Goal: Find contact information: Find contact information

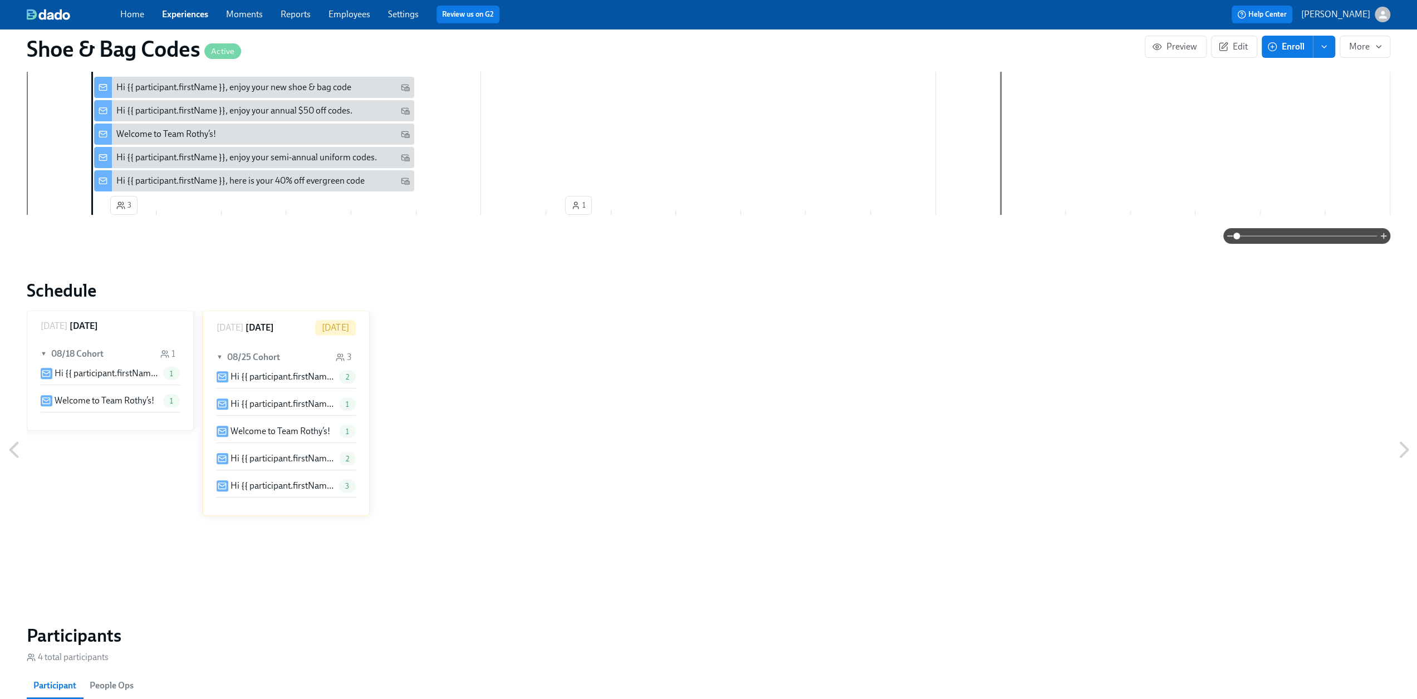
scroll to position [156, 0]
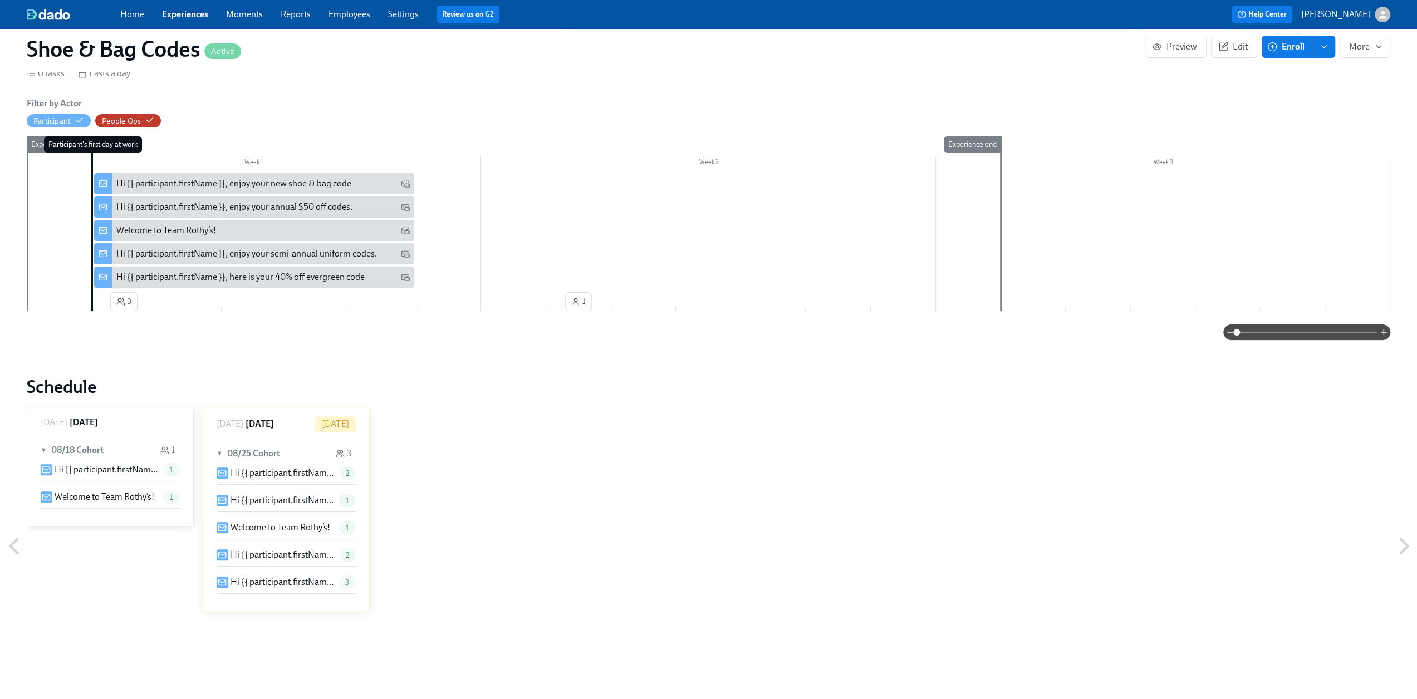
click at [361, 16] on link "Employees" at bounding box center [350, 14] width 42 height 11
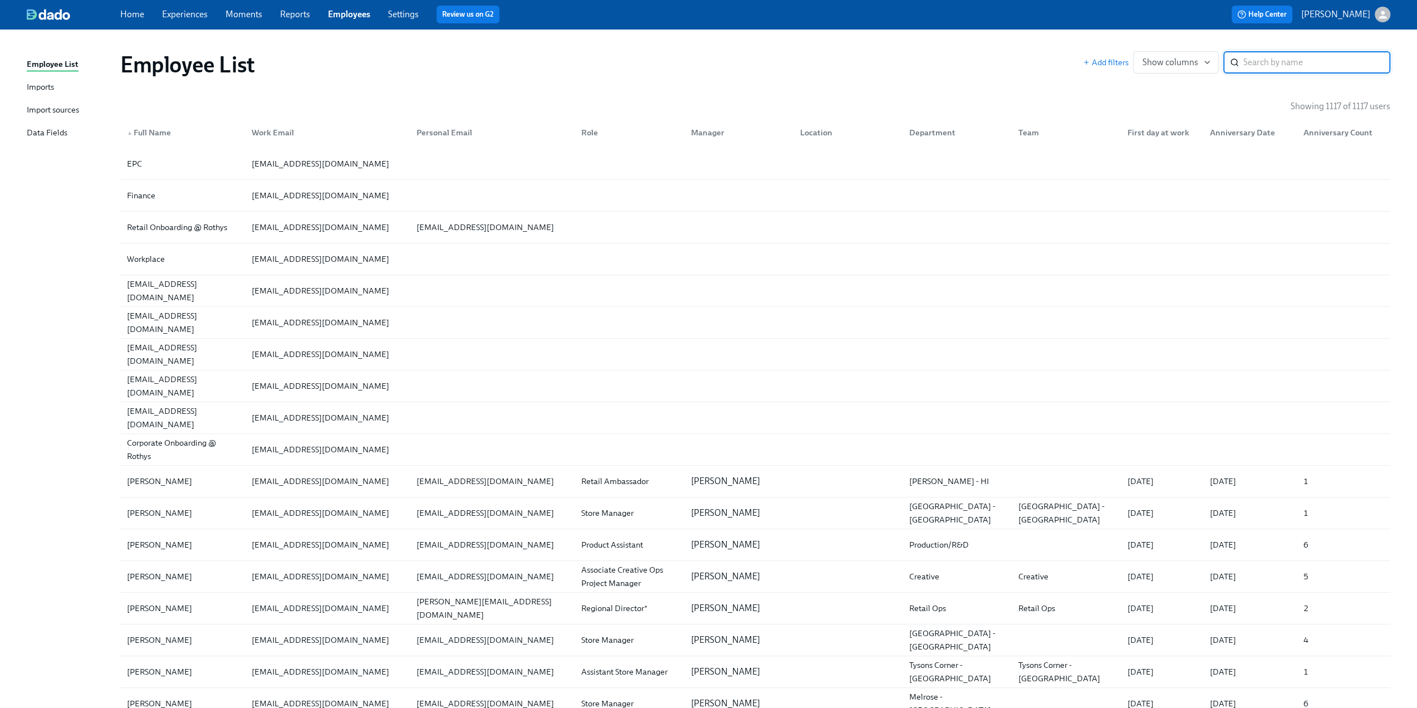
click at [48, 88] on div "Imports" at bounding box center [40, 88] width 27 height 14
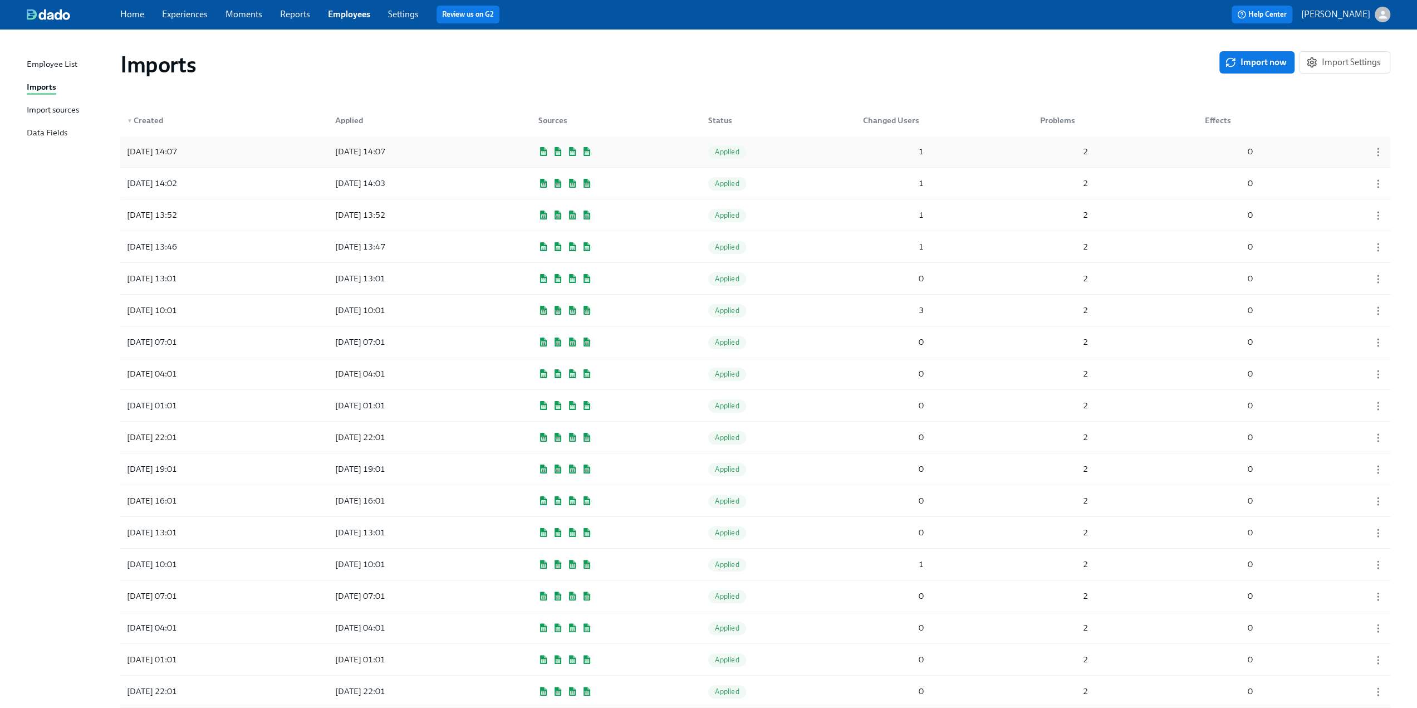
click at [1088, 145] on div "2" at bounding box center [1086, 151] width 14 height 13
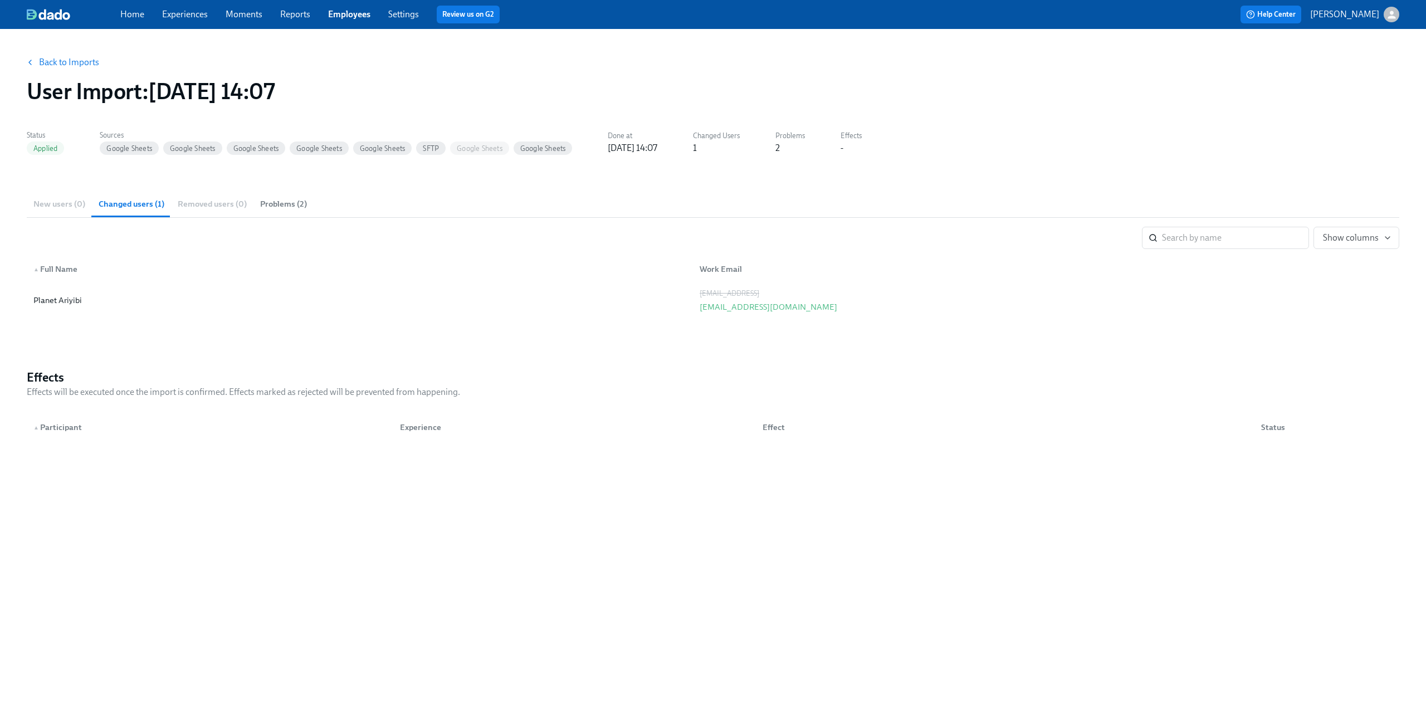
click at [143, 149] on span "Google Sheets" at bounding box center [129, 148] width 59 height 8
click at [187, 149] on span "Google Sheets" at bounding box center [192, 148] width 59 height 8
click at [287, 203] on span "Problems (2)" at bounding box center [283, 204] width 47 height 13
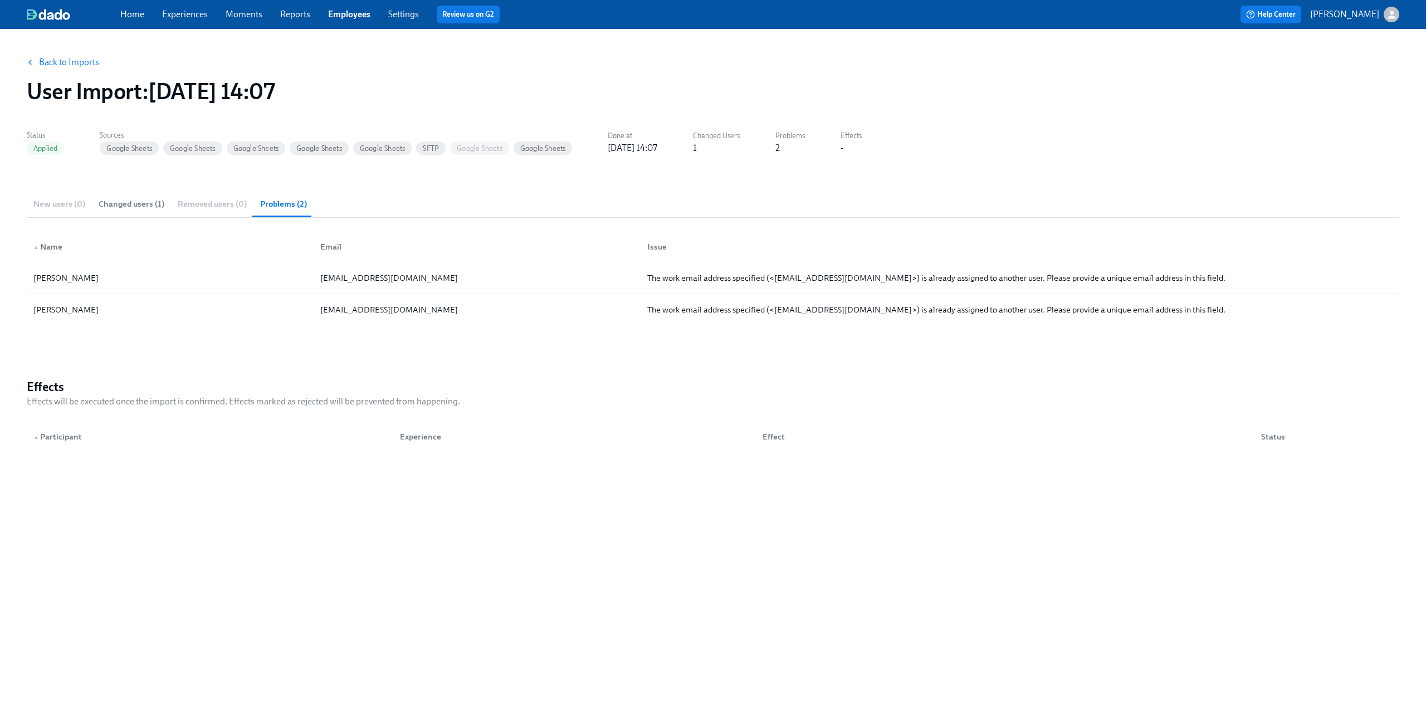
click at [78, 51] on div "Back to Imports User Import : [DATE] 14:07" at bounding box center [713, 77] width 1390 height 71
click at [72, 57] on link "Back to Imports" at bounding box center [69, 62] width 60 height 11
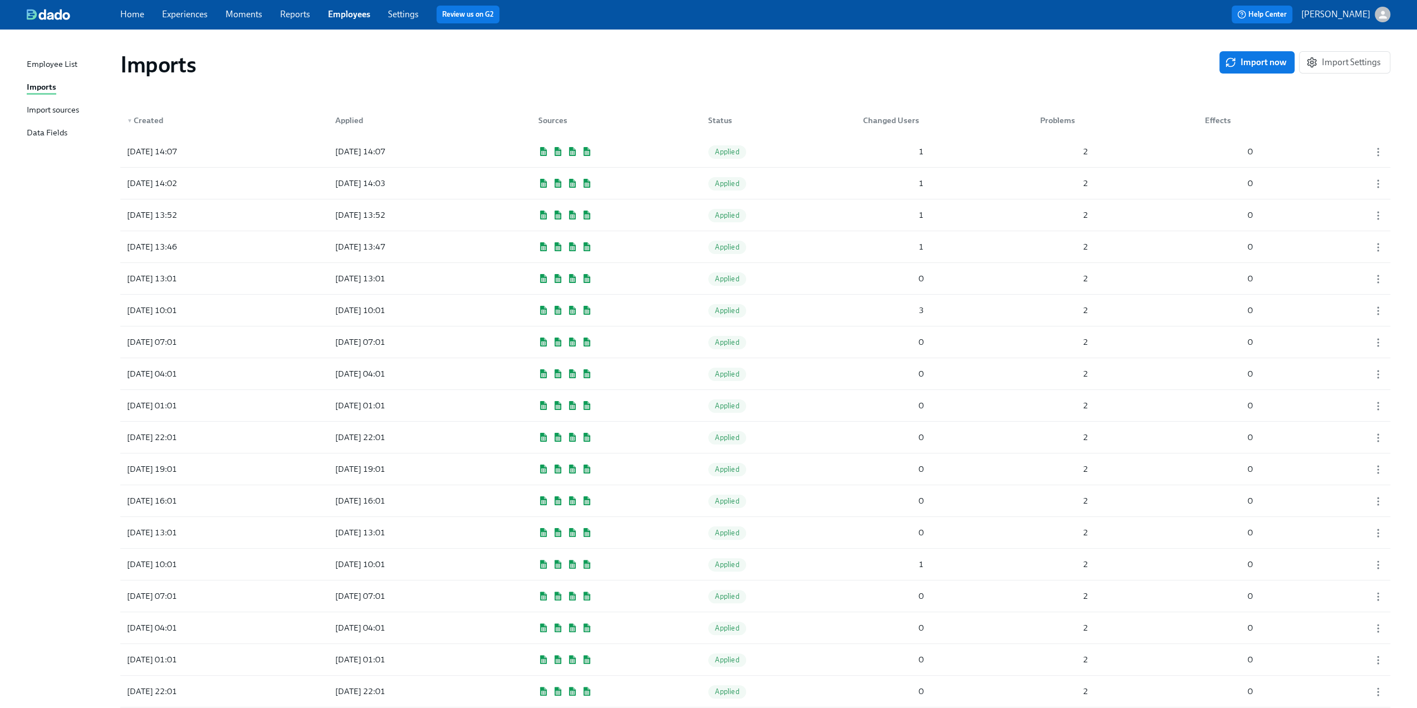
click at [337, 15] on link "Employees" at bounding box center [349, 14] width 42 height 11
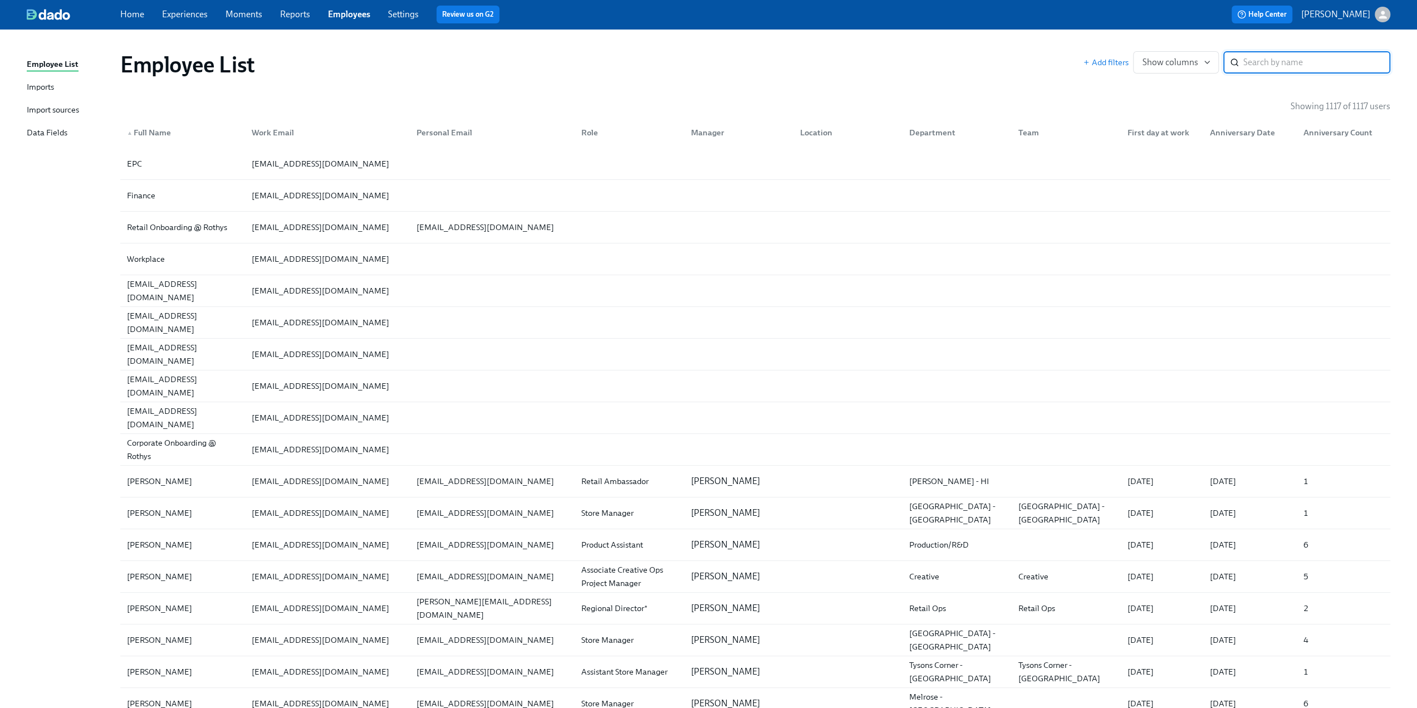
click at [1263, 61] on input "search" at bounding box center [1317, 62] width 147 height 22
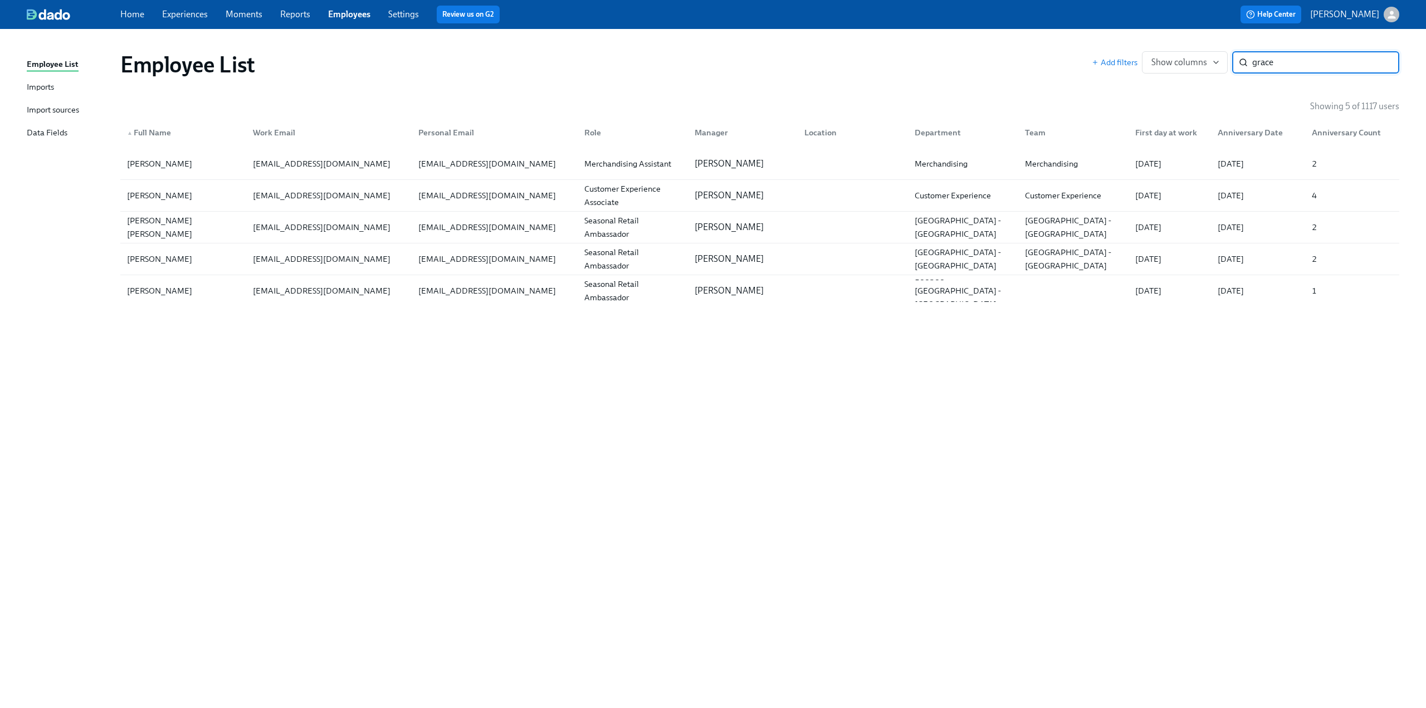
type input "grace"
click at [328, 254] on div "[EMAIL_ADDRESS][DOMAIN_NAME]" at bounding box center [321, 258] width 146 height 13
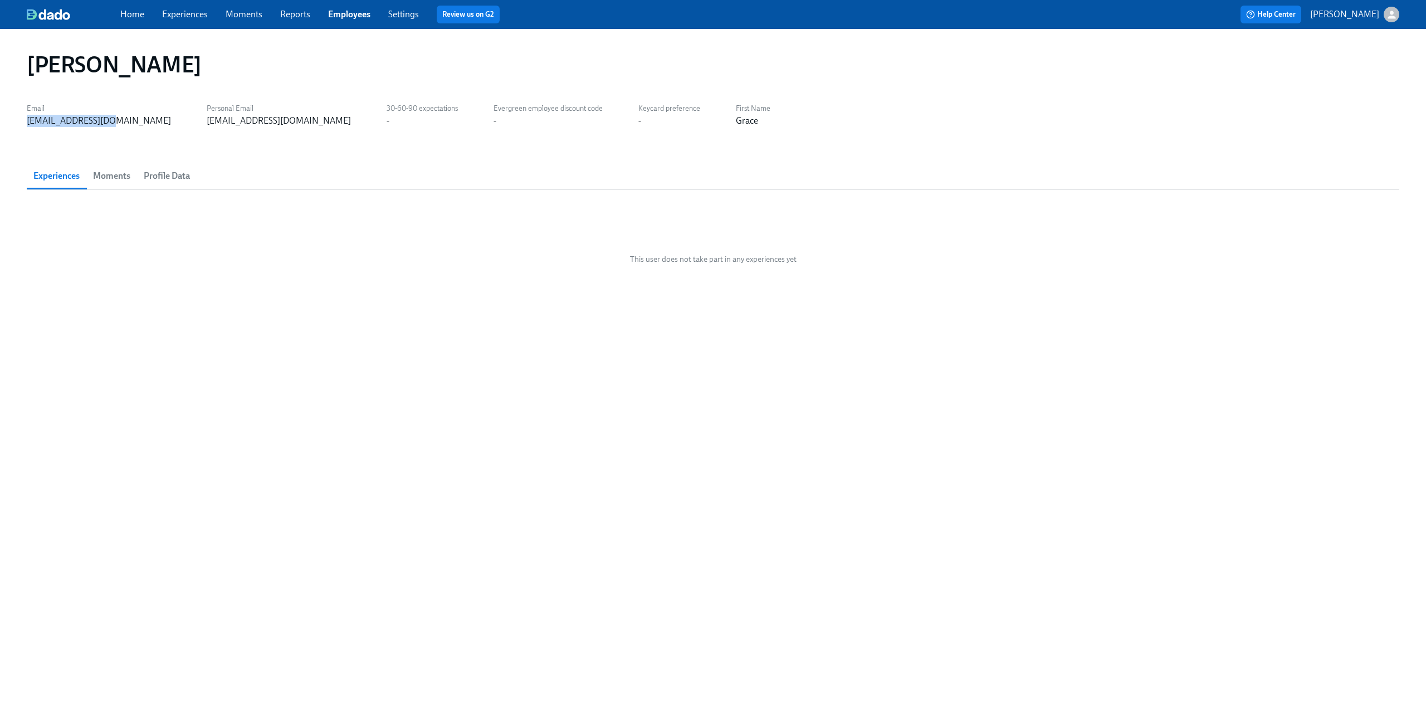
drag, startPoint x: 107, startPoint y: 125, endPoint x: 26, endPoint y: 119, distance: 82.1
click at [26, 119] on div "[PERSON_NAME] Email [EMAIL_ADDRESS][DOMAIN_NAME] Personal Email [EMAIL_ADDRESS]…" at bounding box center [713, 368] width 1426 height 679
copy div "[EMAIL_ADDRESS][DOMAIN_NAME]"
click at [166, 172] on span "Profile Data" at bounding box center [167, 176] width 46 height 16
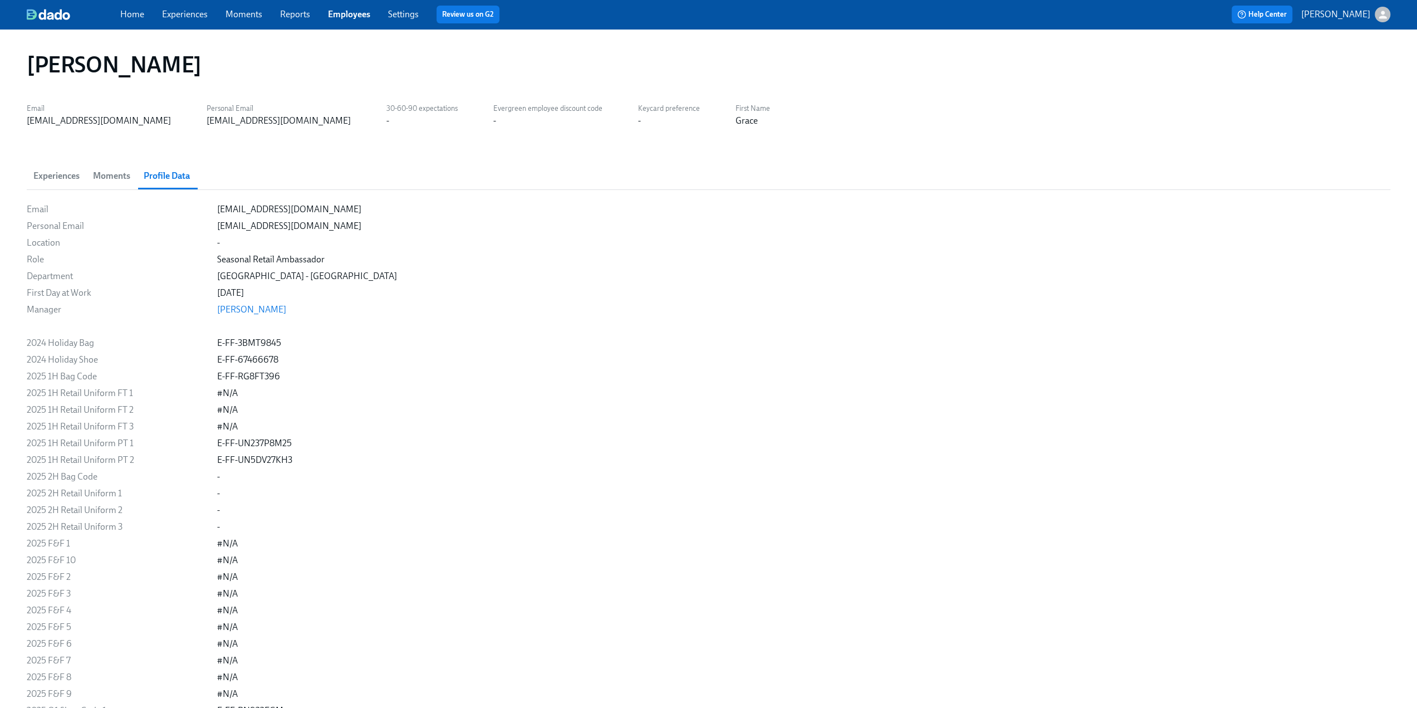
click at [70, 67] on h1 "[PERSON_NAME]" at bounding box center [114, 64] width 175 height 27
click at [355, 15] on link "Employees" at bounding box center [349, 14] width 42 height 11
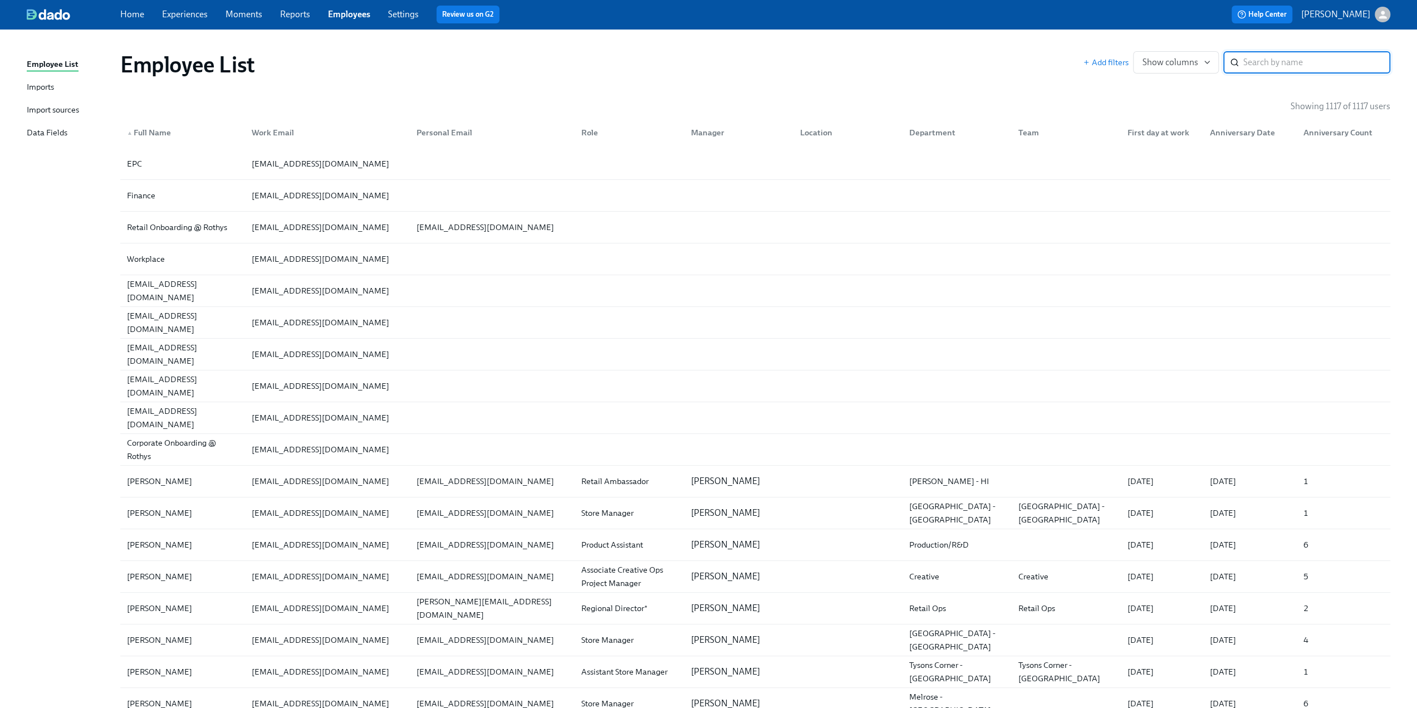
click at [1249, 59] on input "search" at bounding box center [1317, 62] width 147 height 22
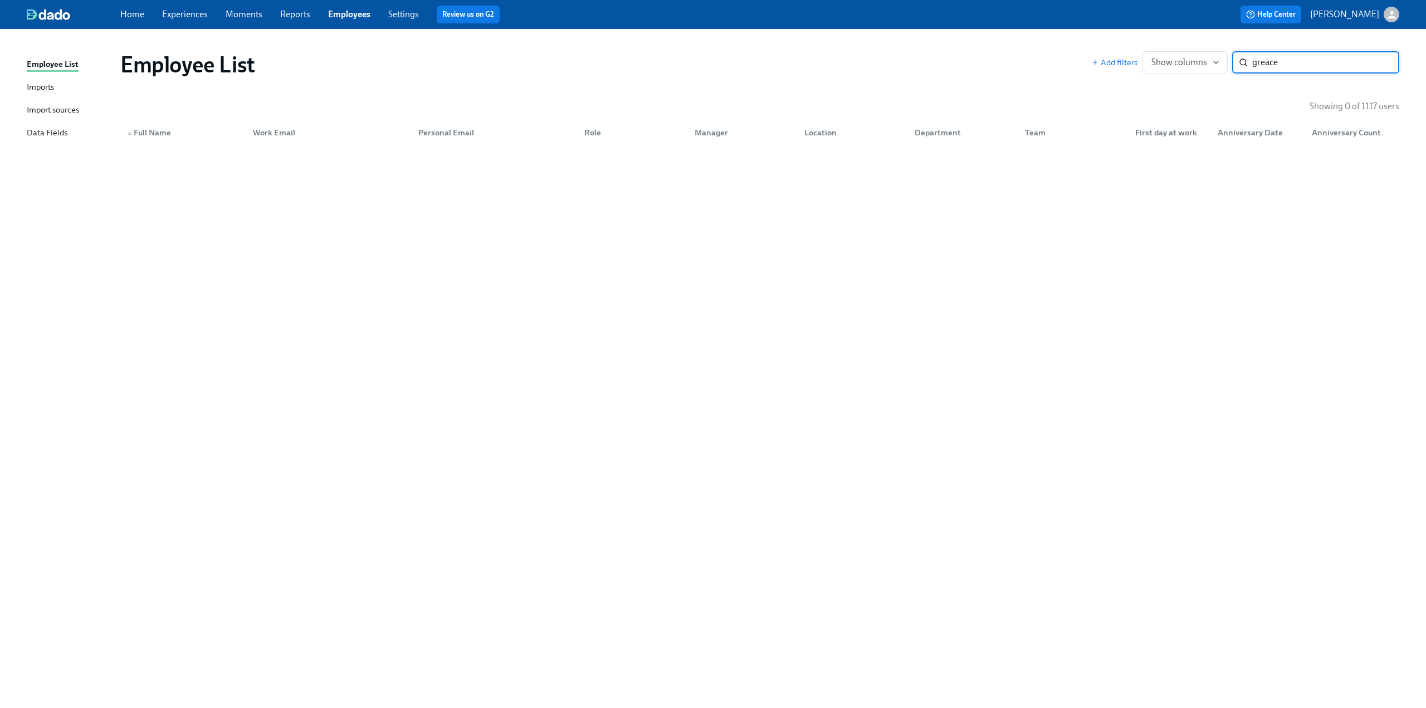
drag, startPoint x: 1293, startPoint y: 61, endPoint x: 1231, endPoint y: 63, distance: 61.8
click at [1231, 63] on div "Add filters Show columns greace ​" at bounding box center [1244, 62] width 307 height 22
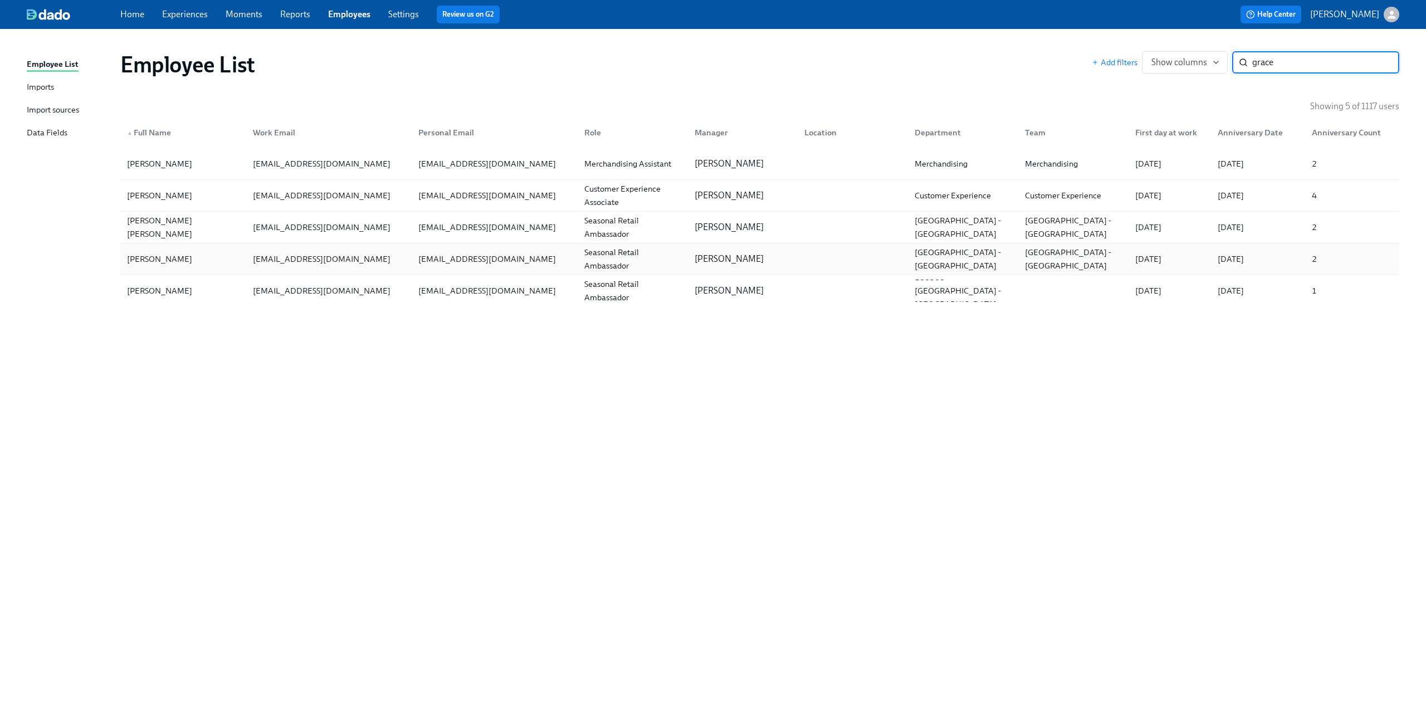
type input "grace"
click at [497, 258] on div "[EMAIL_ADDRESS][DOMAIN_NAME]" at bounding box center [487, 258] width 146 height 13
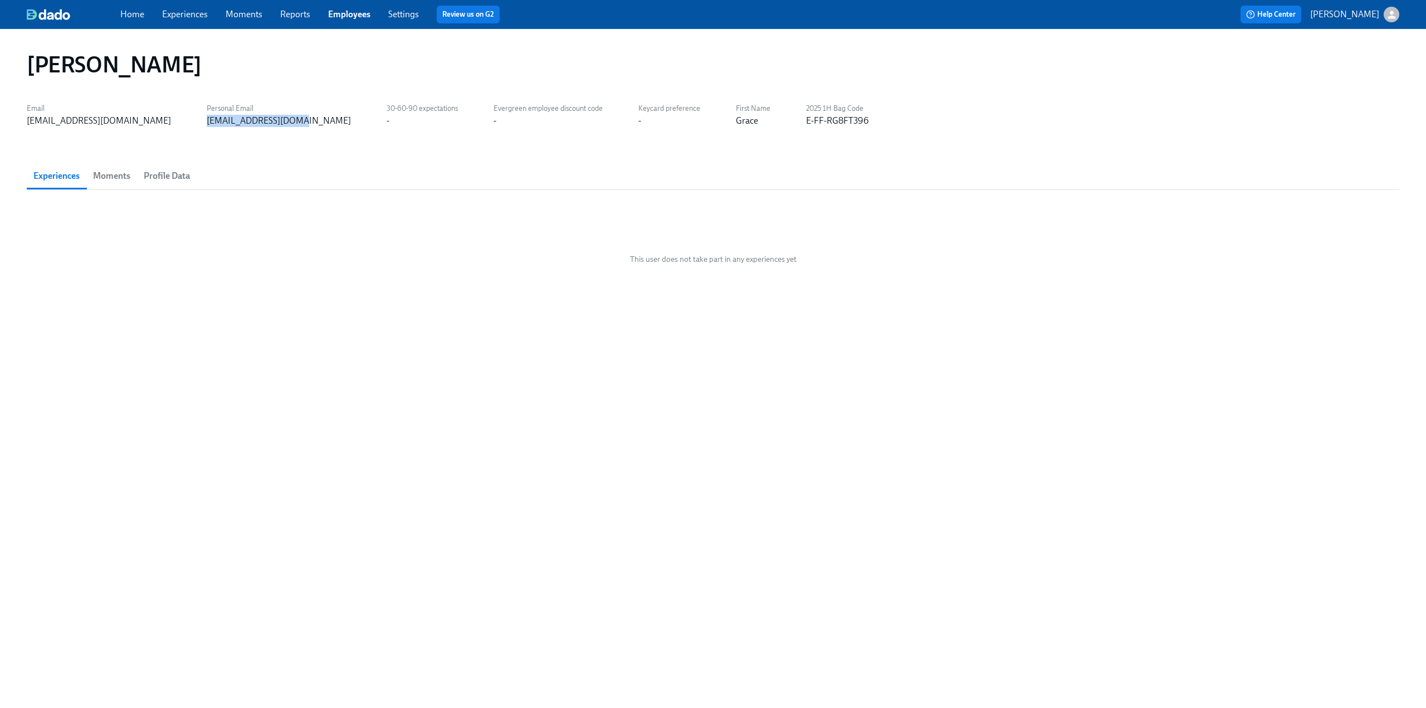
drag, startPoint x: 243, startPoint y: 123, endPoint x: 143, endPoint y: 119, distance: 100.3
click at [143, 119] on div "Email [EMAIL_ADDRESS][DOMAIN_NAME] Personal Email [EMAIL_ADDRESS][DOMAIN_NAME] …" at bounding box center [713, 113] width 1372 height 27
copy div "[EMAIL_ADDRESS][DOMAIN_NAME]"
